Goal: Transaction & Acquisition: Purchase product/service

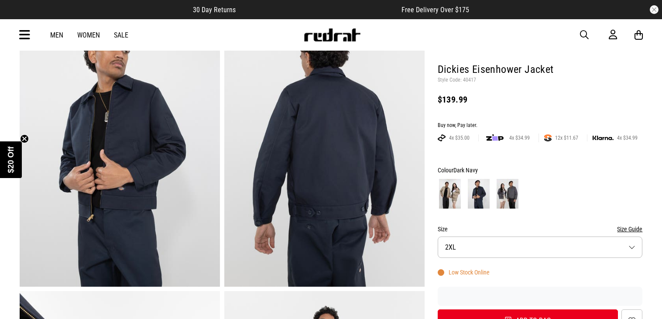
scroll to position [72, 0]
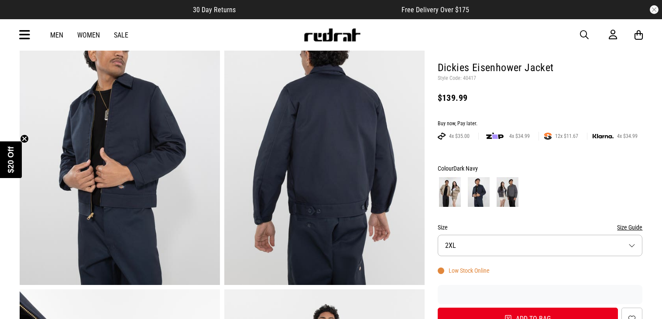
click at [452, 173] on div "Colour Dark Navy" at bounding box center [540, 168] width 205 height 10
click at [452, 190] on img at bounding box center [450, 192] width 22 height 30
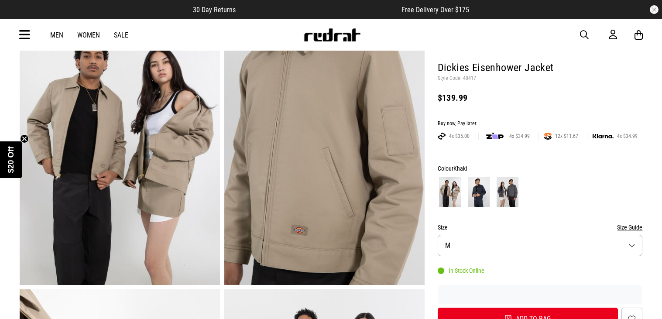
click at [486, 245] on button "Size M" at bounding box center [540, 245] width 205 height 21
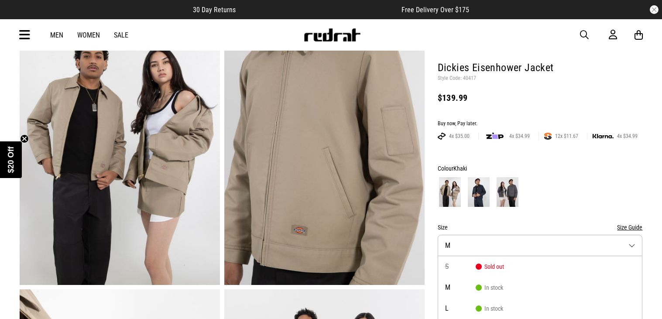
scroll to position [113, 0]
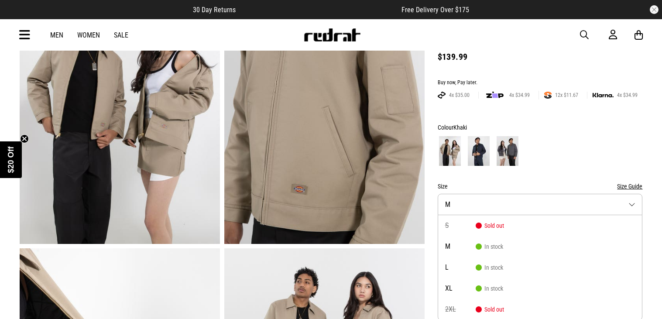
click at [466, 206] on button "Size M" at bounding box center [540, 204] width 205 height 21
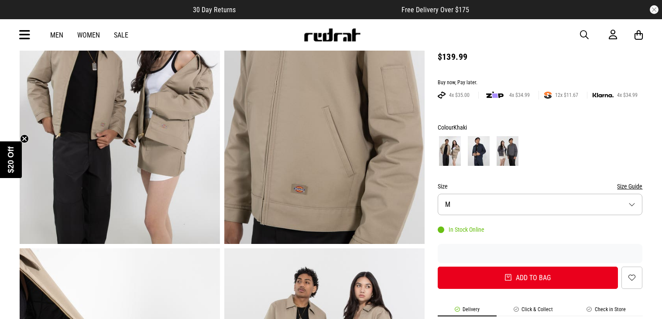
scroll to position [0, 0]
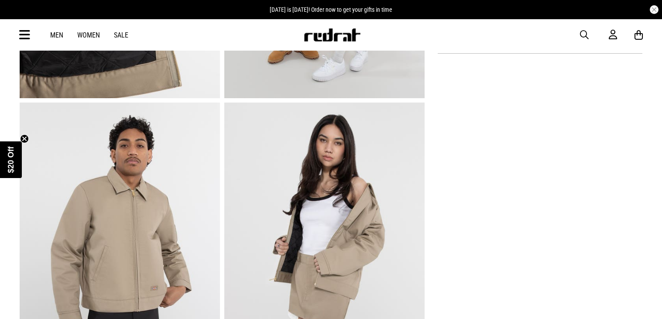
click at [173, 256] on img at bounding box center [120, 241] width 200 height 276
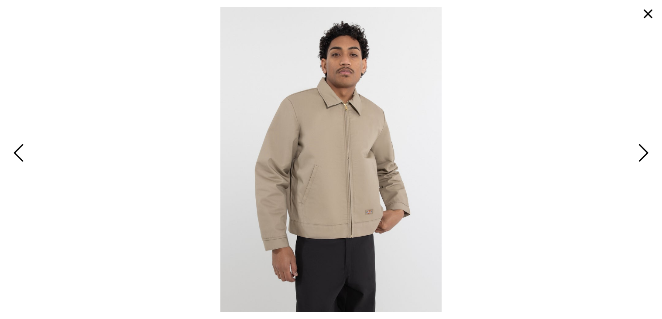
click at [654, 13] on button "button" at bounding box center [648, 13] width 21 height 21
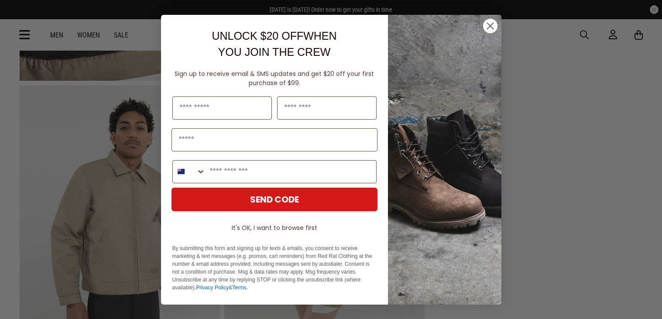
scroll to position [41, 0]
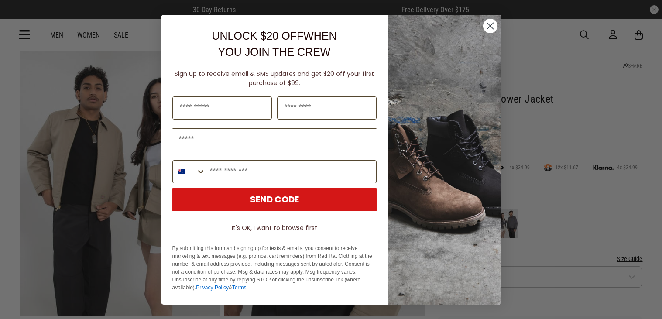
click at [492, 24] on icon "Close dialog" at bounding box center [490, 26] width 6 height 6
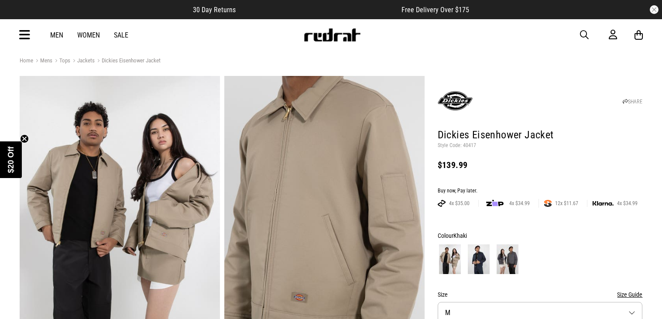
scroll to position [0, 0]
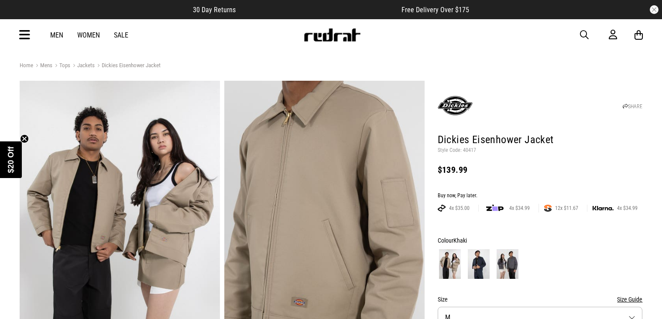
click at [81, 64] on link "Jackets" at bounding box center [82, 66] width 24 height 8
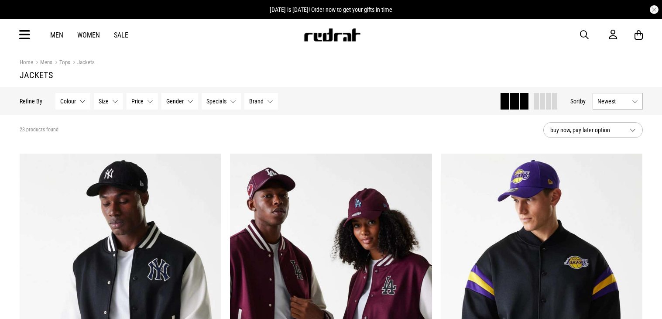
click at [610, 100] on span "Newest" at bounding box center [613, 101] width 31 height 7
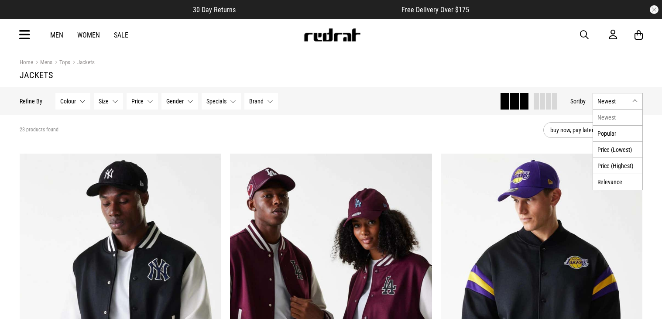
click at [610, 100] on span "Newest" at bounding box center [613, 101] width 31 height 7
click at [248, 102] on button "Brand None selected" at bounding box center [262, 101] width 34 height 17
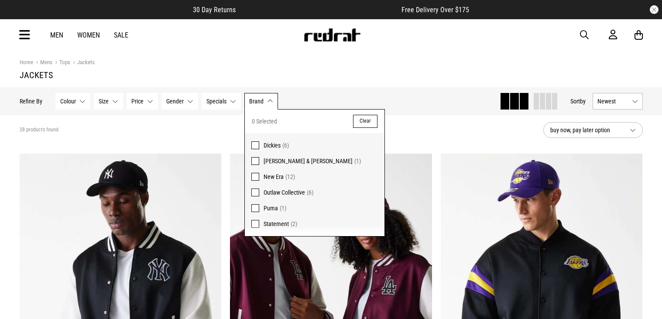
click at [268, 144] on span "Dickies" at bounding box center [272, 145] width 17 height 7
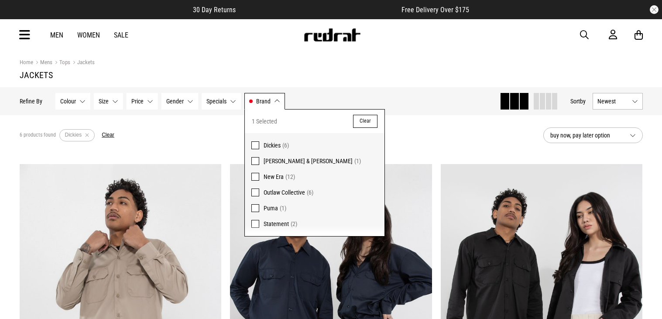
click at [442, 124] on div "6 products found Active Filters Dickies Clear" at bounding box center [278, 135] width 517 height 26
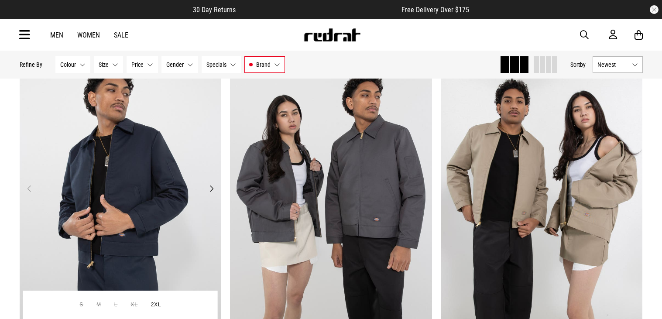
scroll to position [461, 0]
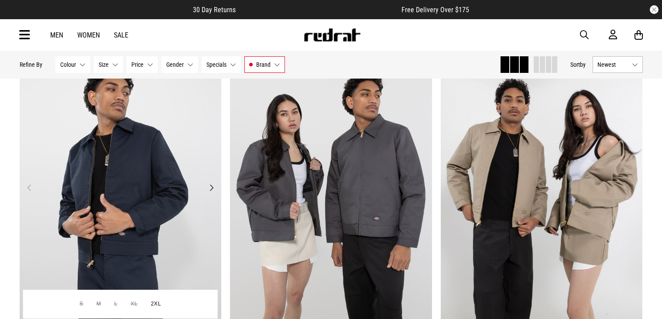
click at [112, 197] on img at bounding box center [121, 193] width 202 height 283
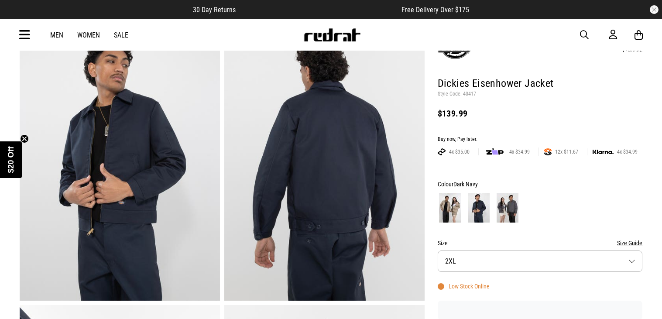
scroll to position [57, 0]
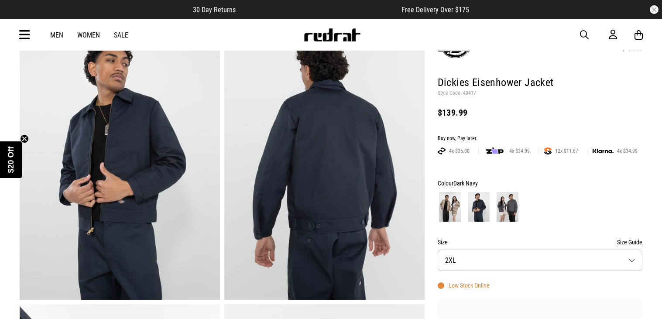
click at [530, 259] on button "Size 2XL" at bounding box center [540, 260] width 205 height 21
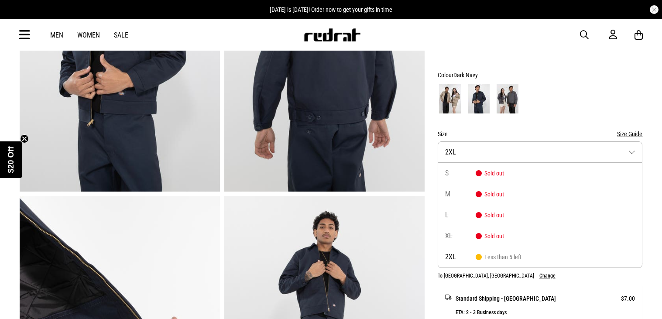
scroll to position [165, 0]
click at [551, 154] on button "Size 2XL" at bounding box center [540, 152] width 205 height 21
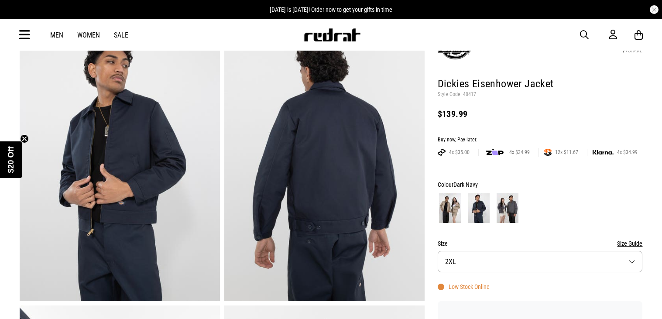
scroll to position [0, 0]
